Goal: Use online tool/utility: Use online tool/utility

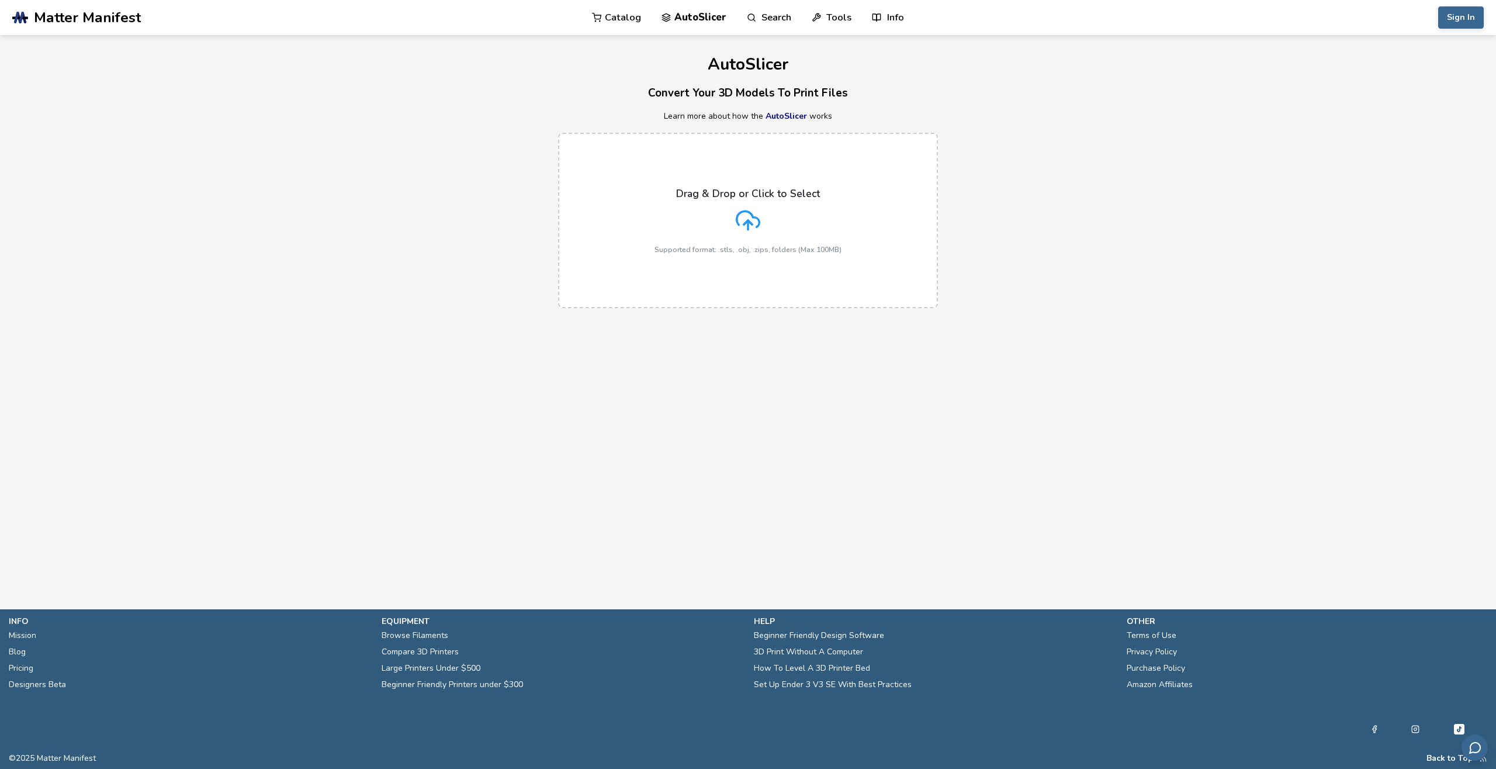
click at [784, 230] on div "Drag & Drop or Click to Select Supported format: .stls, .obj, .zips, folders (M…" at bounding box center [748, 221] width 187 height 66
click at [0, 0] on input "Drag & Drop or Click to Select Supported format: .stls, .obj, .zips, folders (M…" at bounding box center [0, 0] width 0 height 0
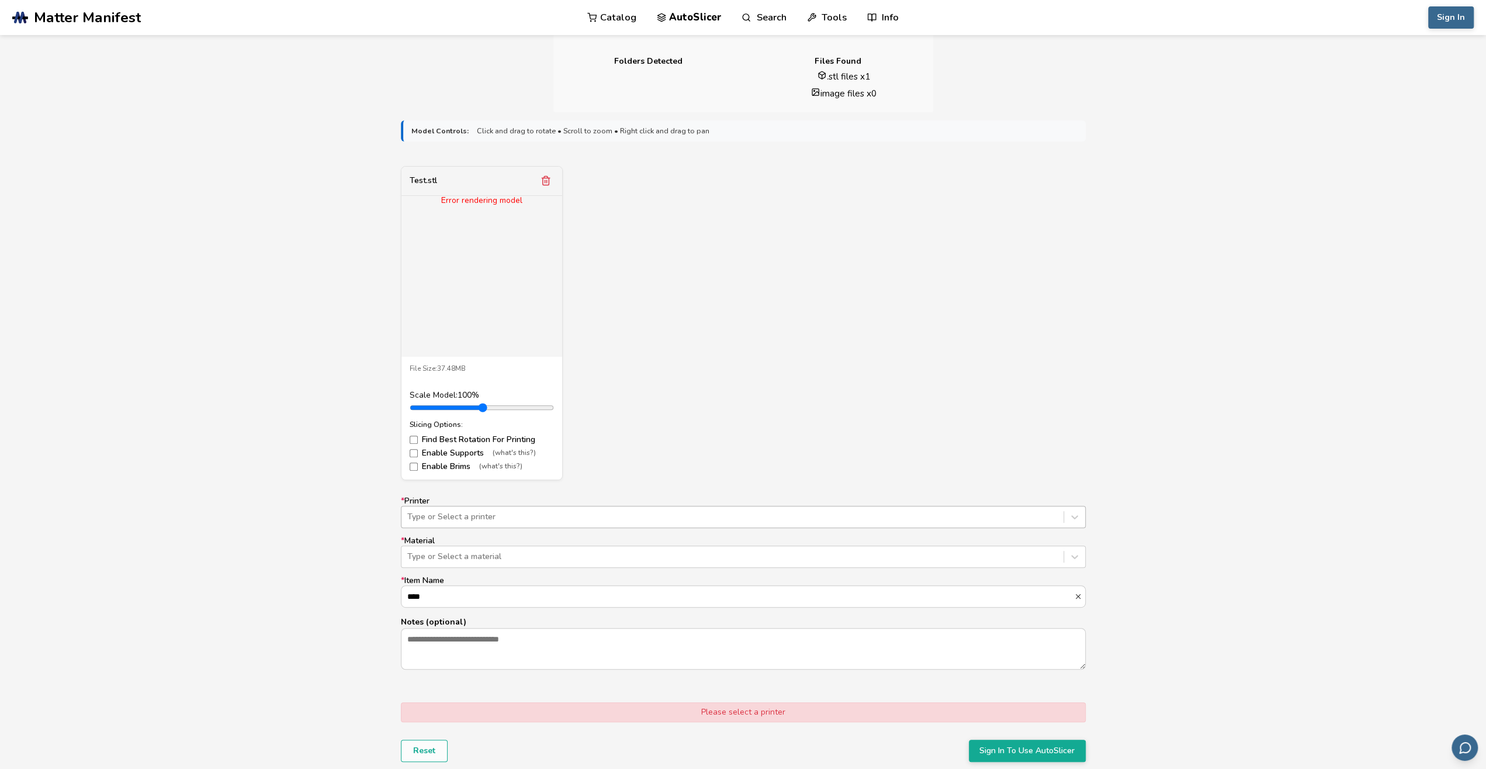
scroll to position [425, 0]
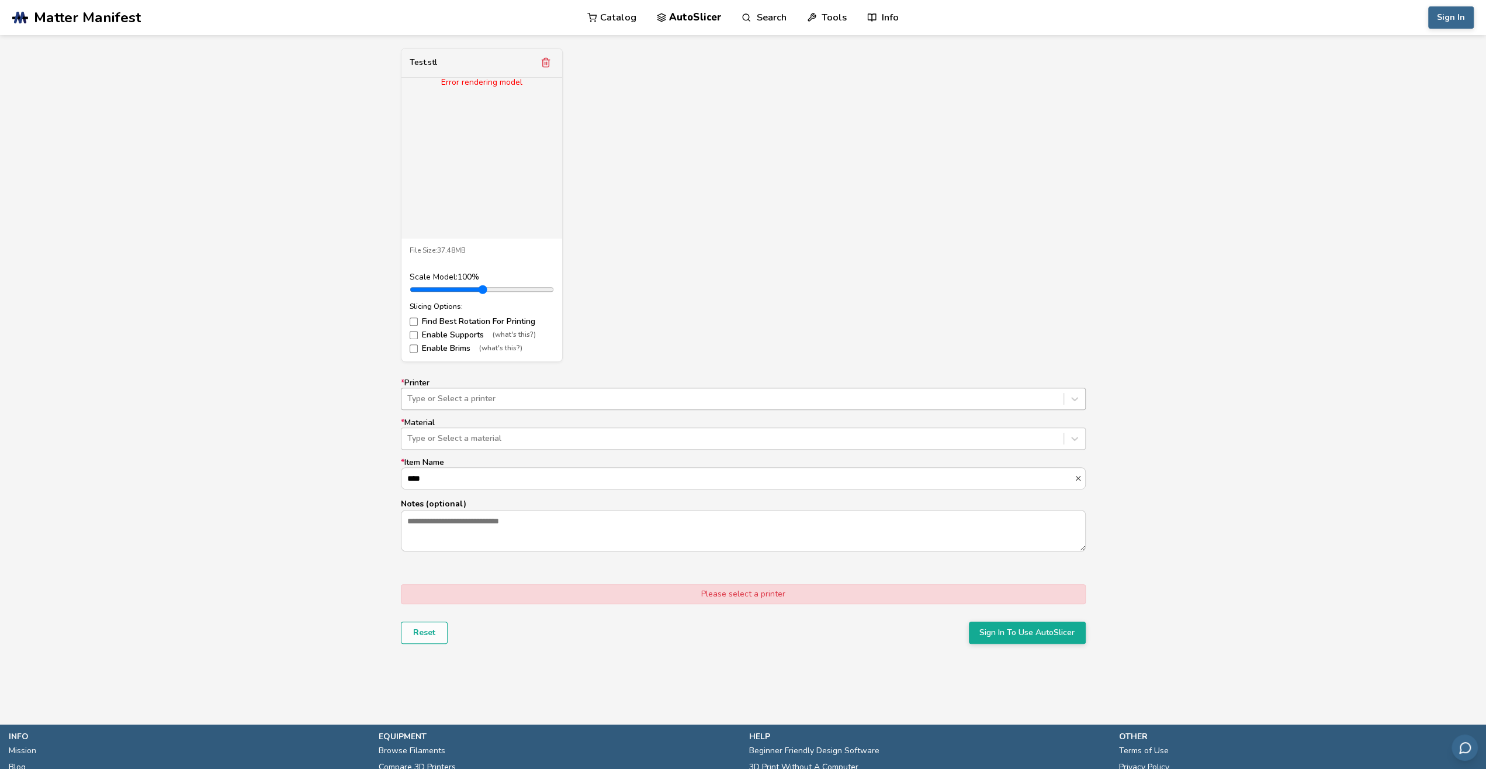
click at [584, 393] on div at bounding box center [732, 399] width 650 height 12
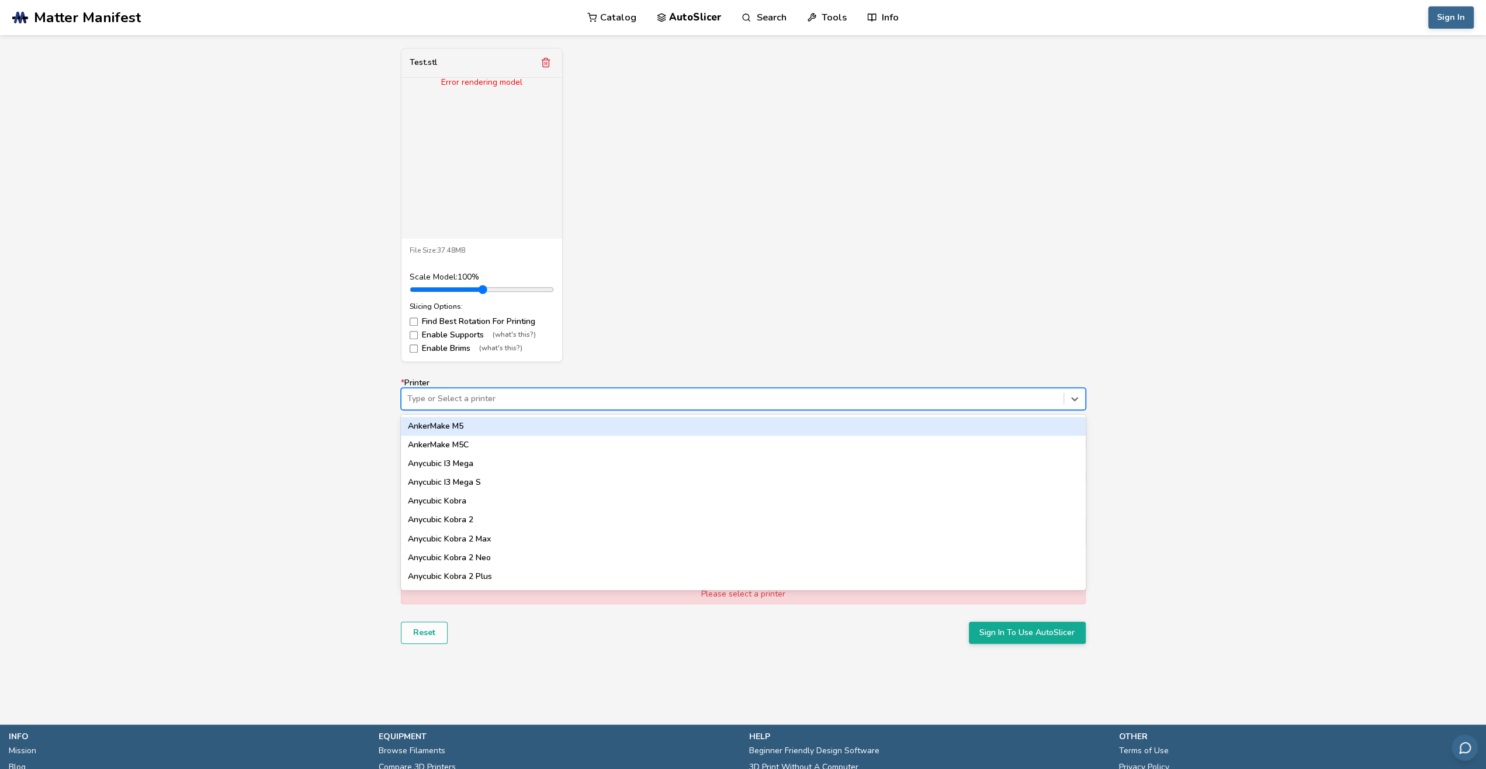
click at [698, 272] on div "Test.stl Error rendering model File Size: 37.48MB Scale Model: 100 % Slicing Op…" at bounding box center [743, 205] width 685 height 314
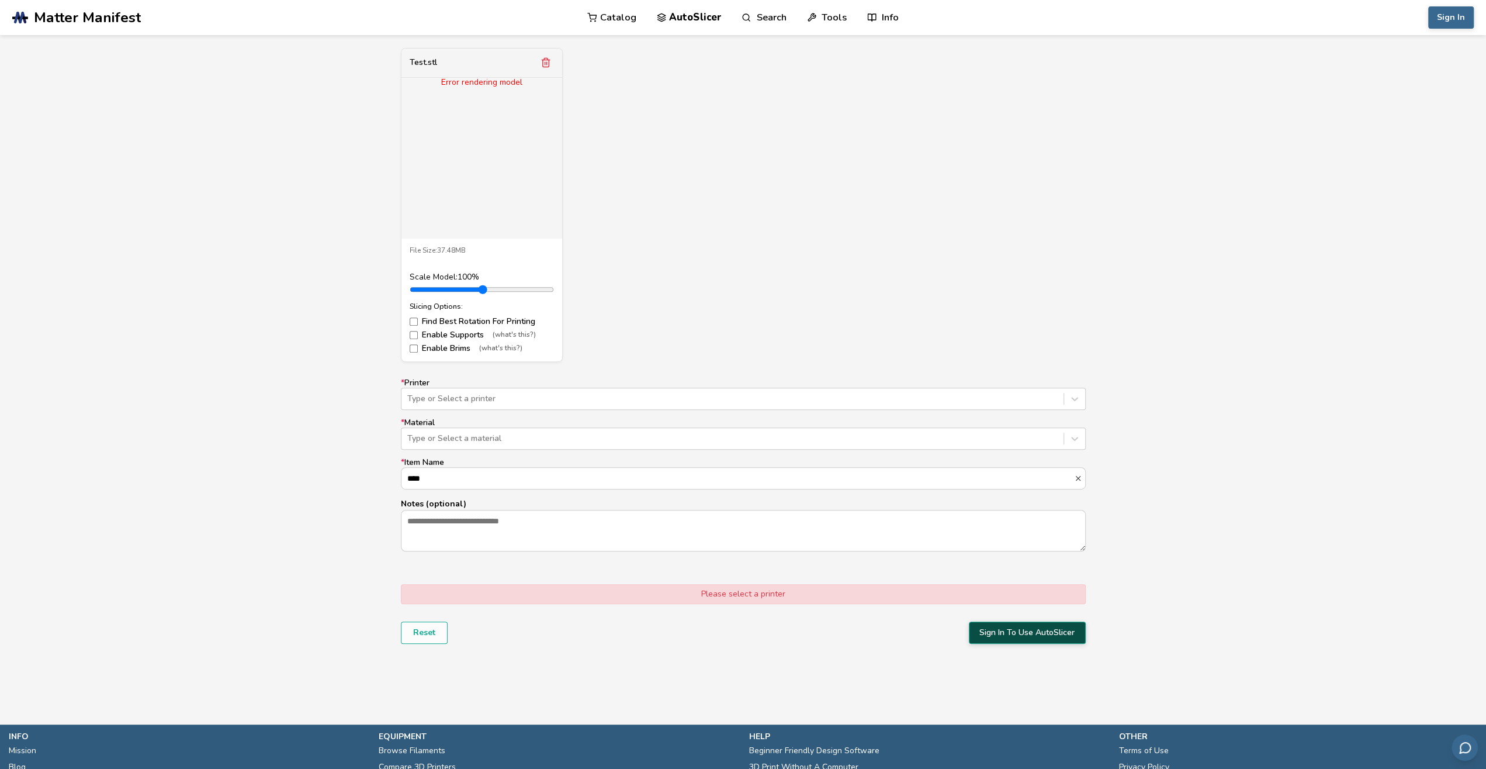
click at [989, 627] on button "Sign In To Use AutoSlicer" at bounding box center [1027, 632] width 117 height 22
